Goal: Find contact information: Find contact information

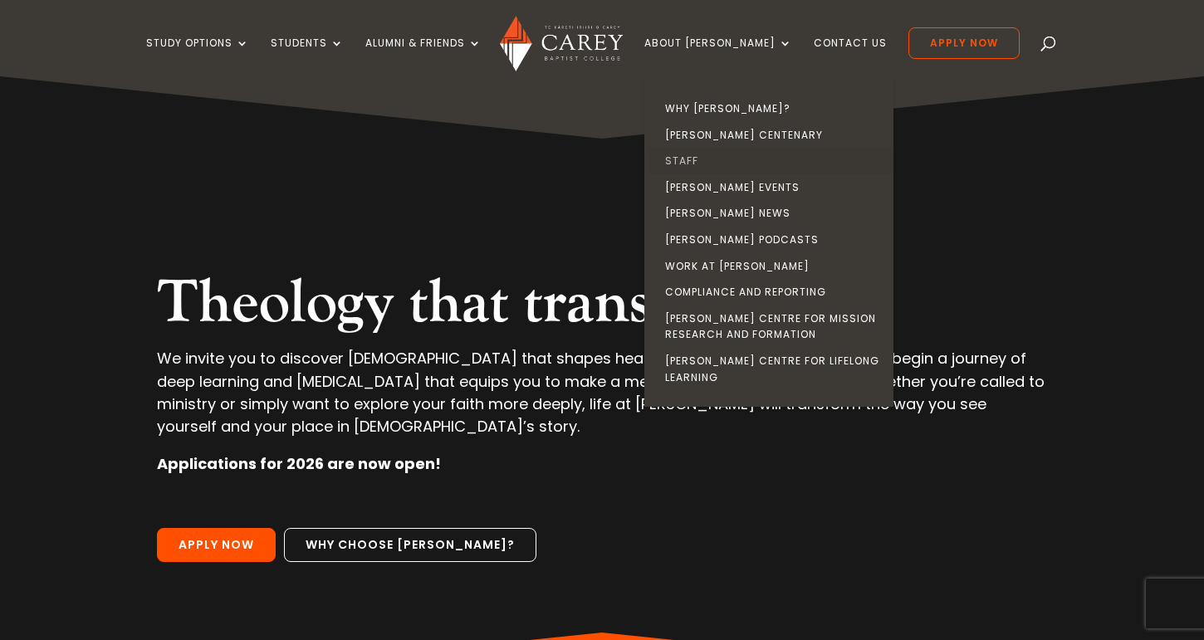
click at [708, 164] on link "Staff" at bounding box center [773, 161] width 249 height 27
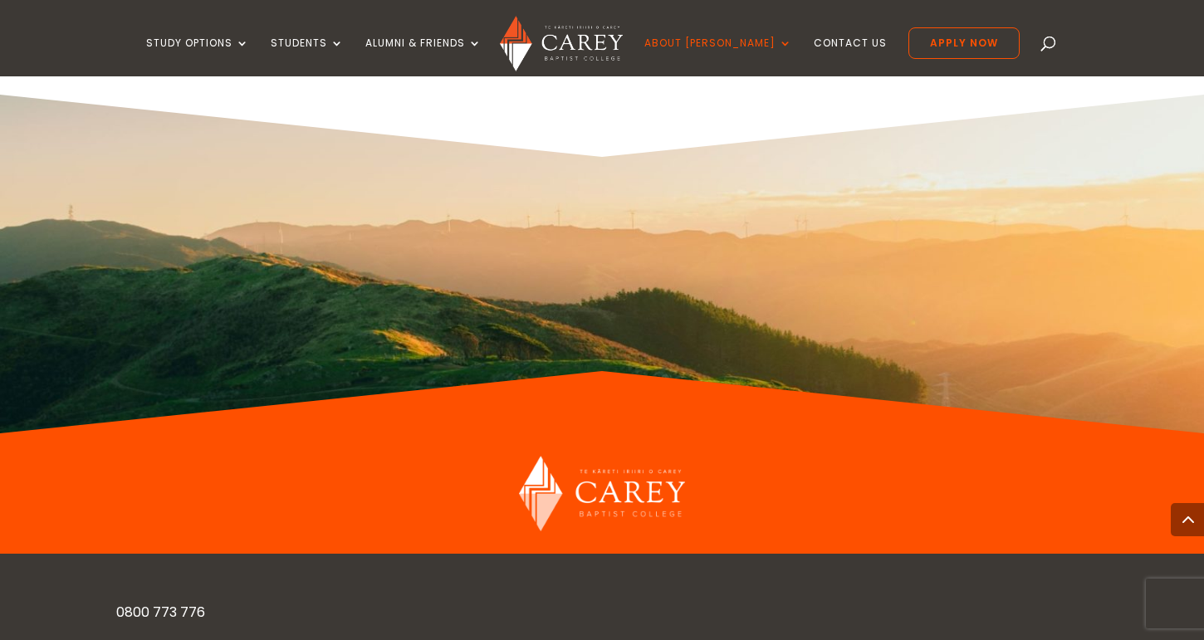
scroll to position [10592, 0]
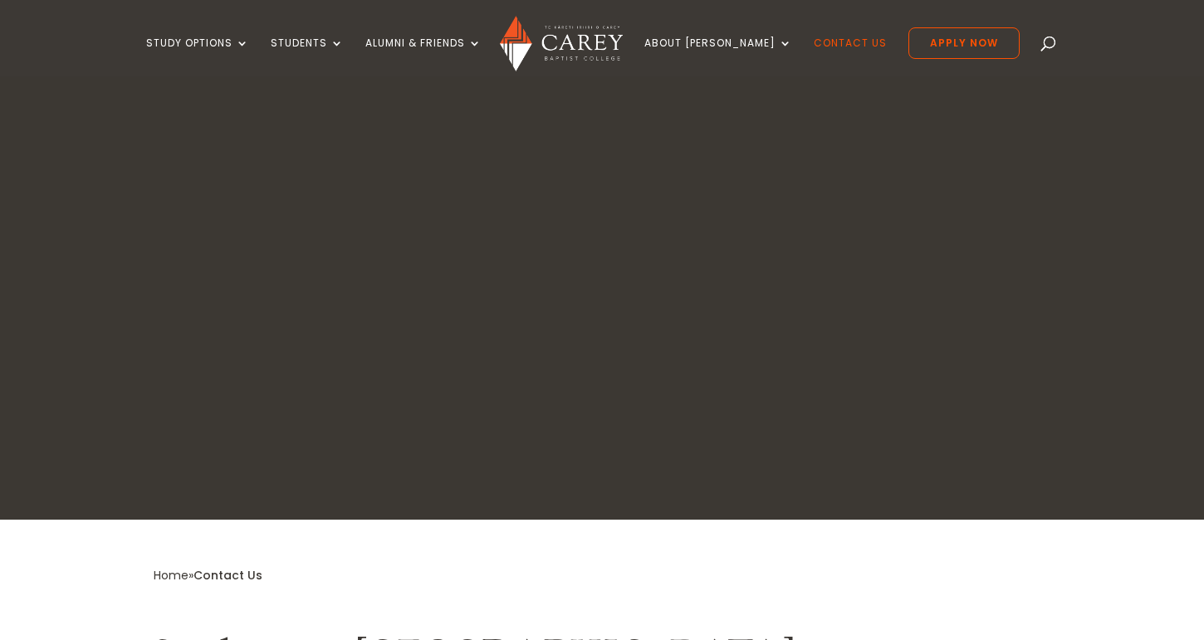
scroll to position [30, 0]
